Goal: Information Seeking & Learning: Learn about a topic

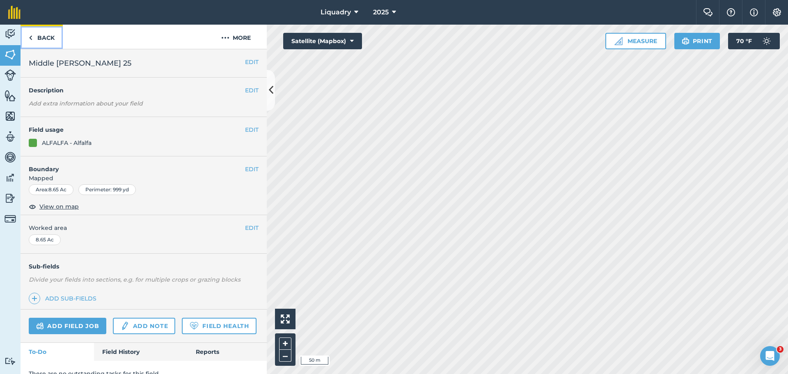
click at [42, 31] on link "Back" at bounding box center [42, 37] width 42 height 24
click at [42, 38] on link "Back" at bounding box center [42, 37] width 42 height 24
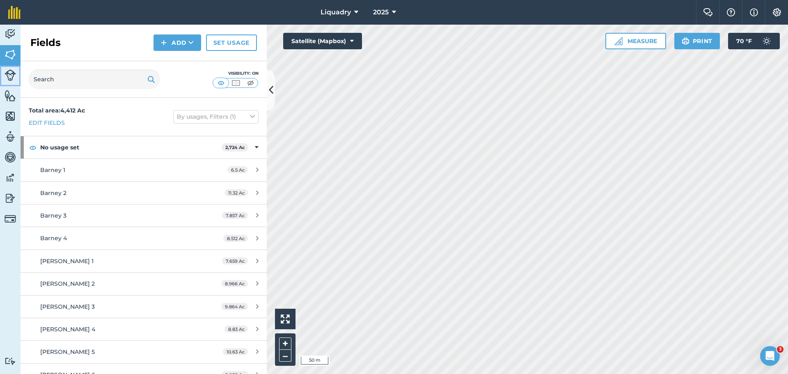
click at [7, 71] on img at bounding box center [10, 74] width 11 height 11
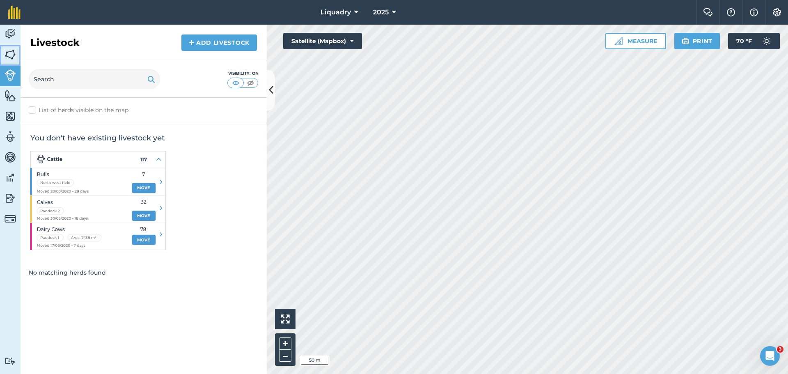
click at [9, 52] on img at bounding box center [10, 54] width 11 height 12
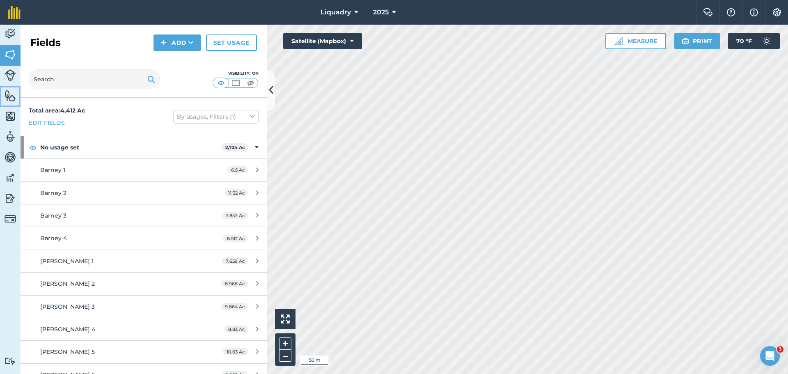
click at [8, 94] on img at bounding box center [10, 95] width 11 height 12
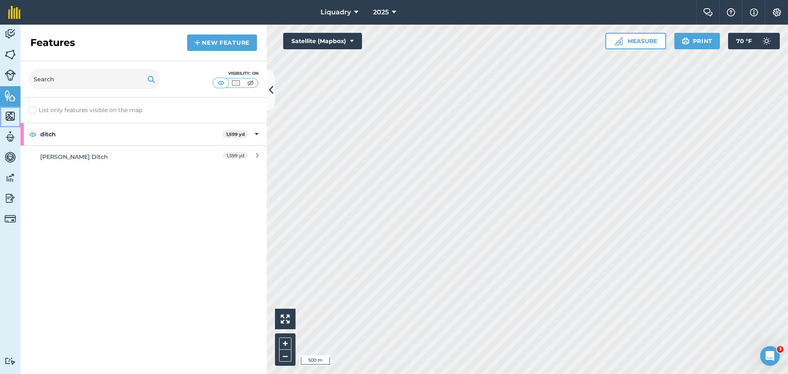
click at [7, 116] on img at bounding box center [10, 116] width 11 height 12
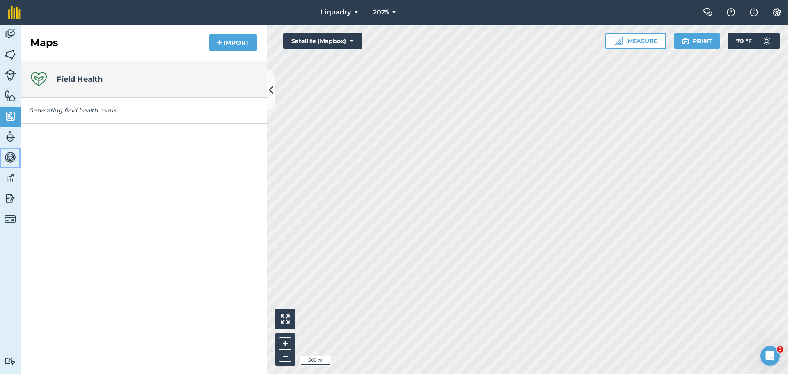
click at [7, 154] on img at bounding box center [10, 157] width 11 height 12
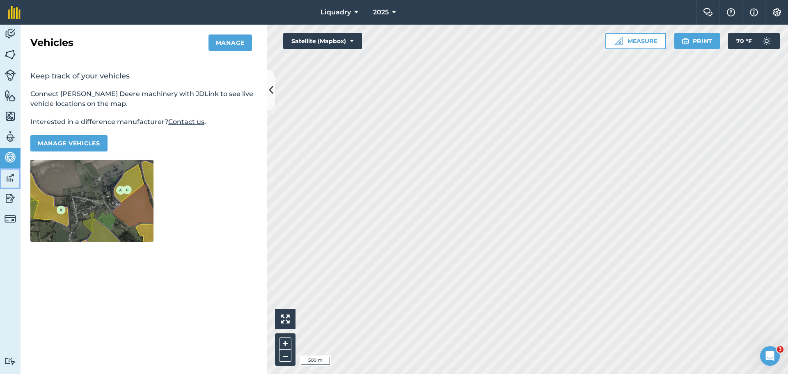
click at [9, 179] on img at bounding box center [10, 177] width 11 height 12
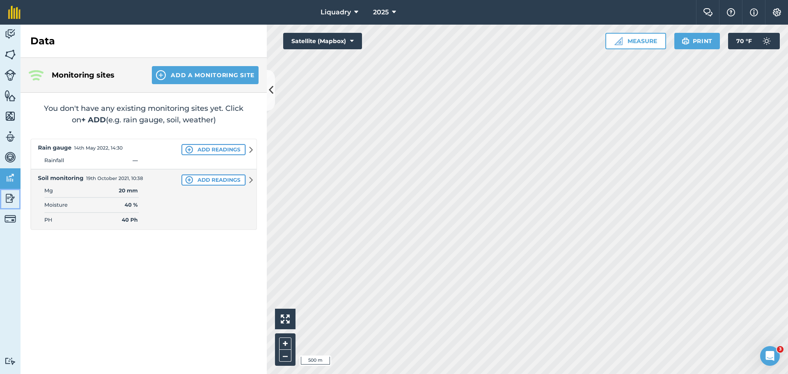
click at [9, 197] on img at bounding box center [10, 198] width 11 height 12
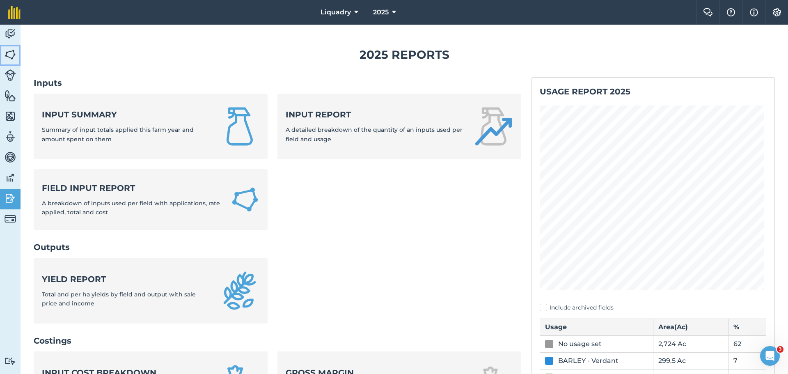
click at [9, 49] on img at bounding box center [10, 54] width 11 height 12
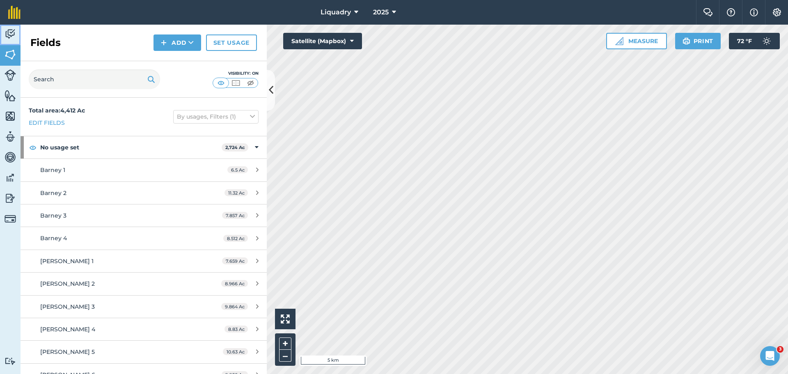
click at [7, 34] on img at bounding box center [10, 34] width 11 height 12
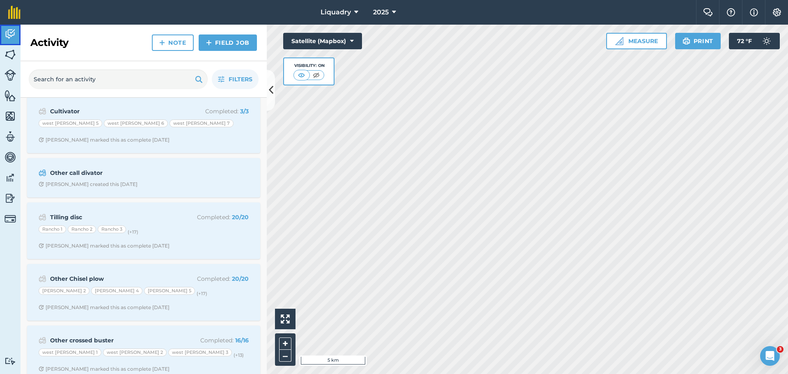
scroll to position [615, 0]
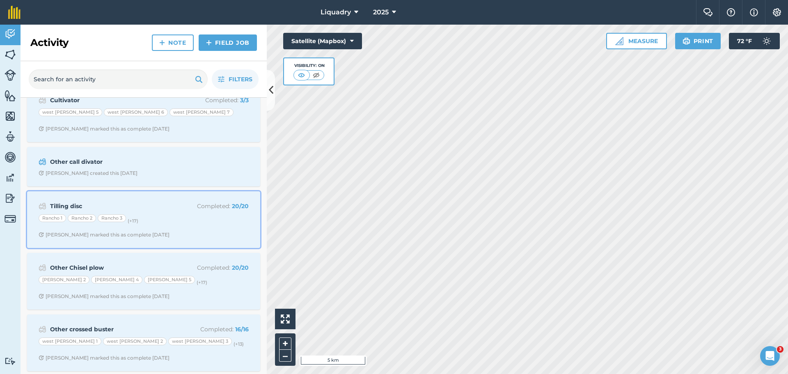
click at [96, 203] on strong "Tilling disc" at bounding box center [115, 205] width 130 height 9
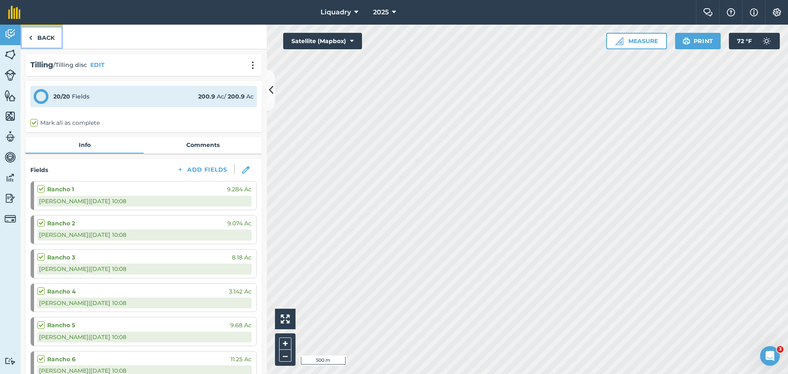
click at [45, 39] on link "Back" at bounding box center [42, 37] width 42 height 24
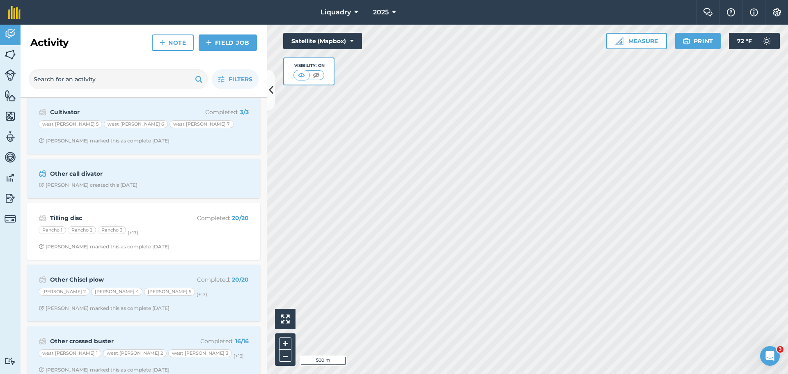
scroll to position [615, 0]
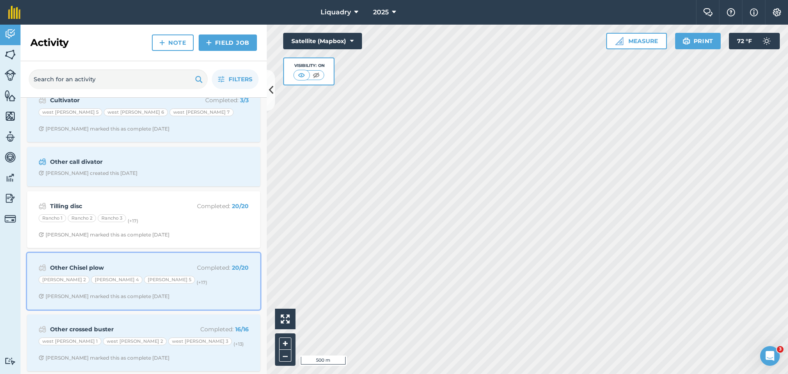
click at [151, 271] on strong "Other Chisel plow" at bounding box center [115, 267] width 130 height 9
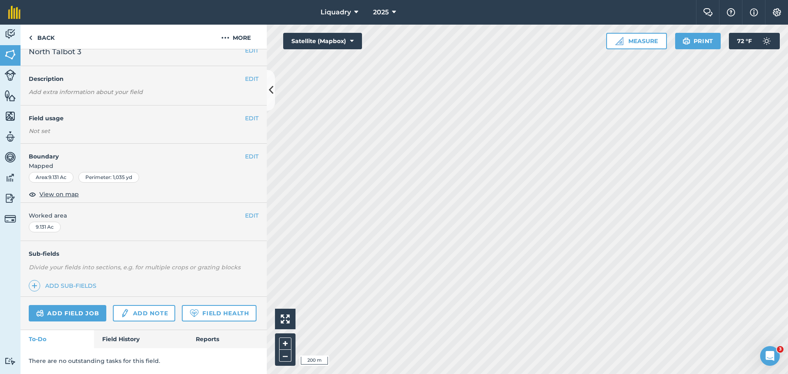
scroll to position [34, 0]
click at [116, 336] on link "Field History" at bounding box center [140, 339] width 93 height 18
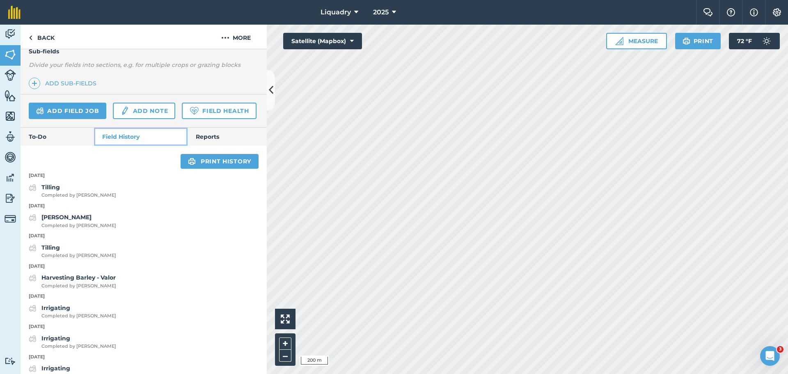
scroll to position [240, 0]
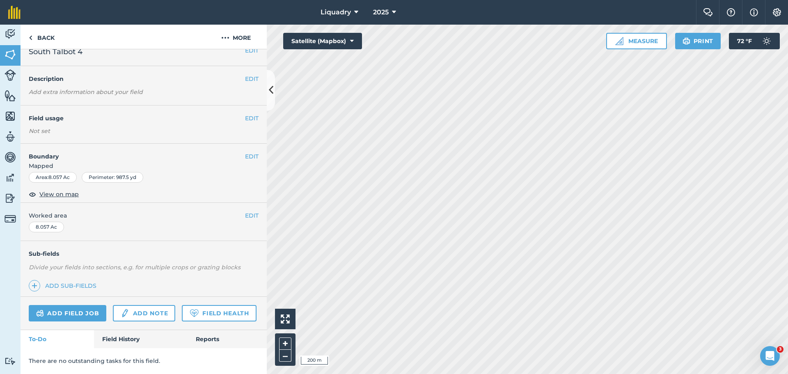
scroll to position [34, 0]
click at [129, 343] on link "Field History" at bounding box center [140, 339] width 93 height 18
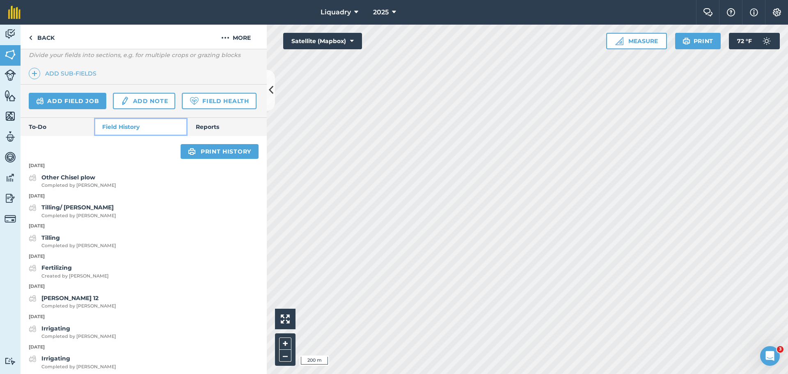
scroll to position [240, 0]
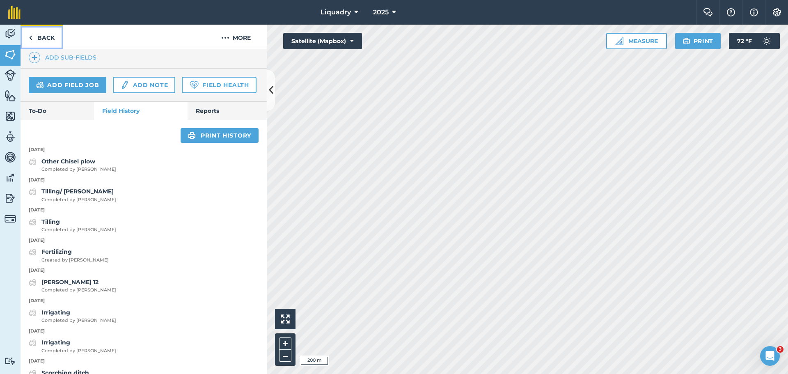
click at [50, 38] on link "Back" at bounding box center [42, 37] width 42 height 24
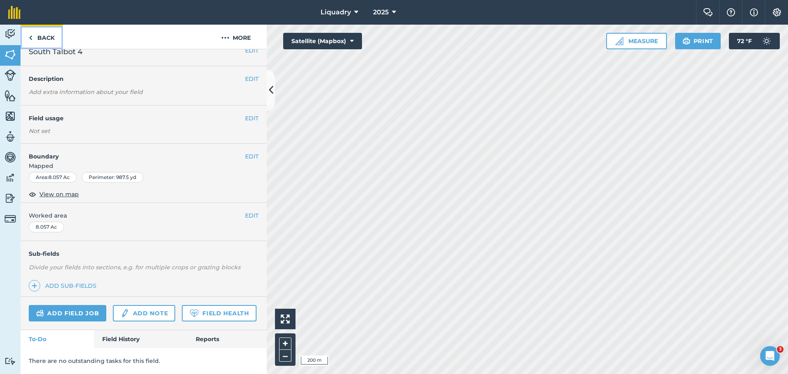
scroll to position [34, 0]
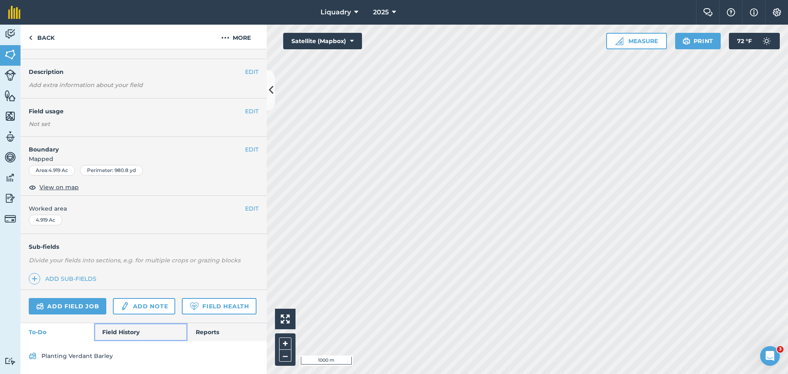
click at [121, 329] on link "Field History" at bounding box center [140, 332] width 93 height 18
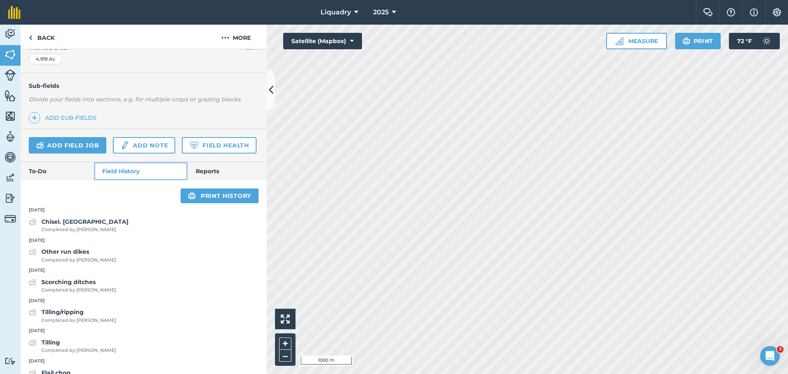
scroll to position [207, 0]
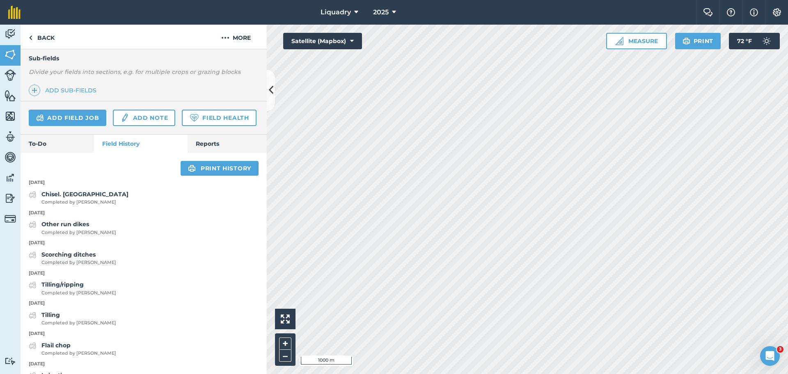
scroll to position [58, 0]
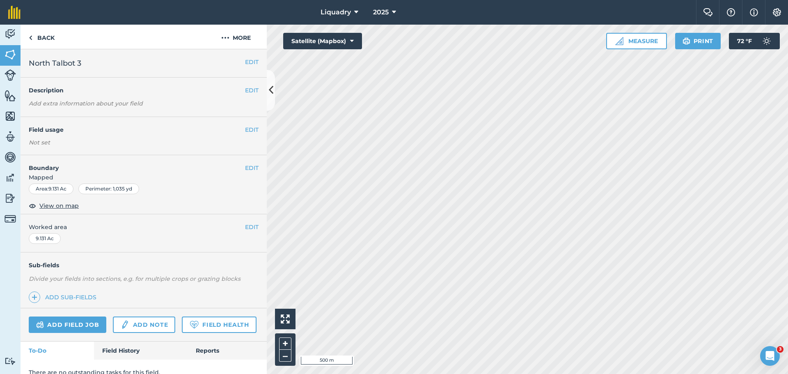
scroll to position [34, 0]
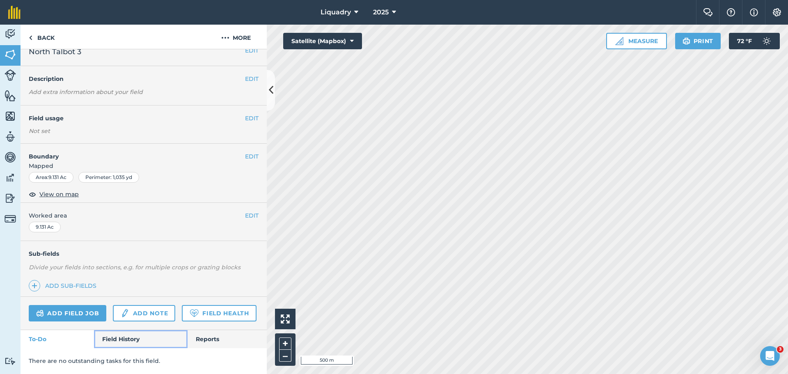
click at [119, 336] on link "Field History" at bounding box center [140, 339] width 93 height 18
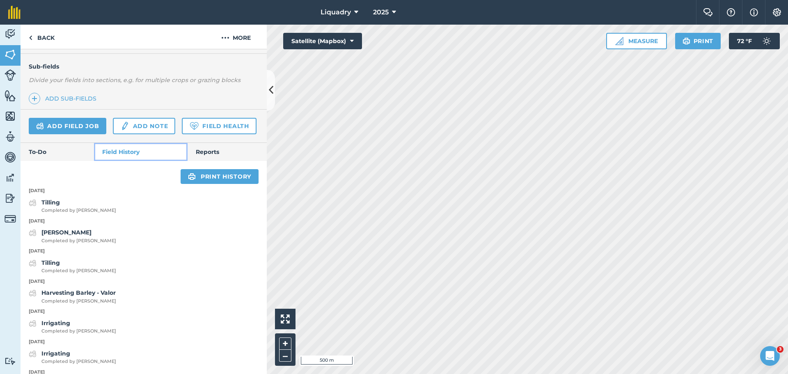
scroll to position [240, 0]
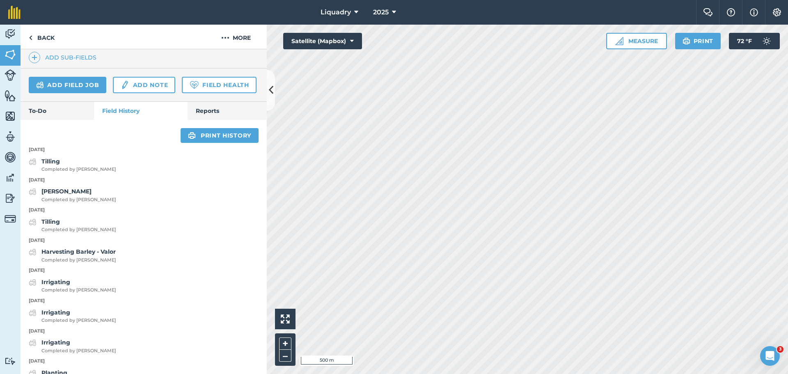
scroll to position [34, 0]
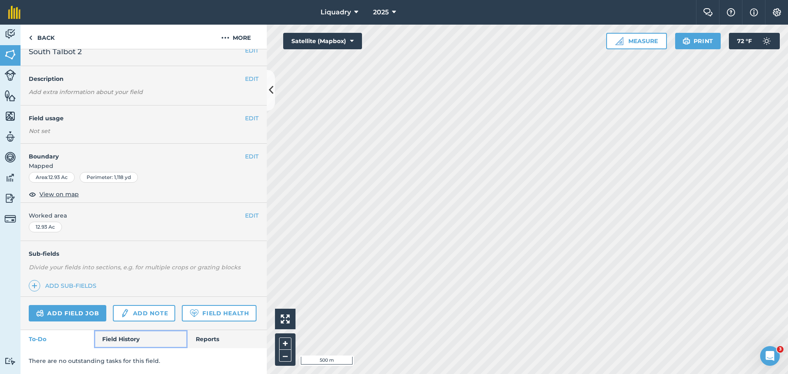
click at [112, 338] on link "Field History" at bounding box center [140, 339] width 93 height 18
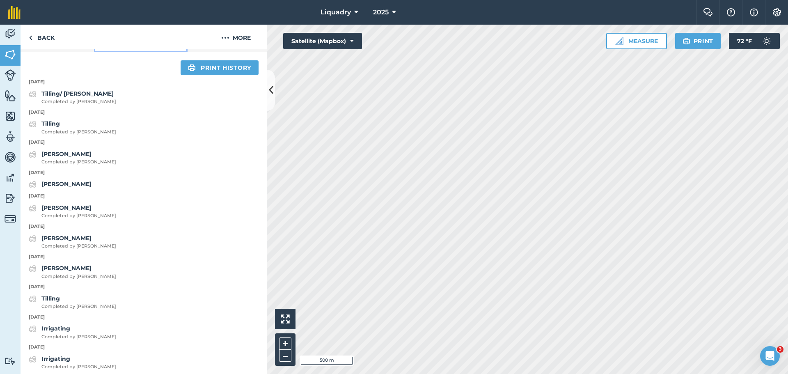
scroll to position [322, 0]
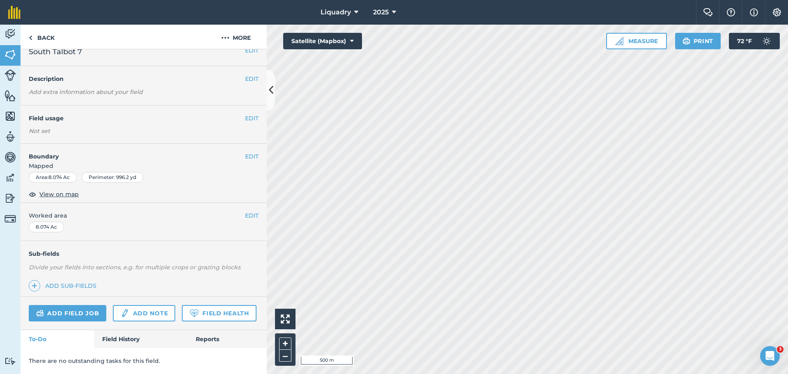
scroll to position [34, 0]
click at [124, 338] on link "Field History" at bounding box center [140, 339] width 93 height 18
